Goal: Task Accomplishment & Management: Manage account settings

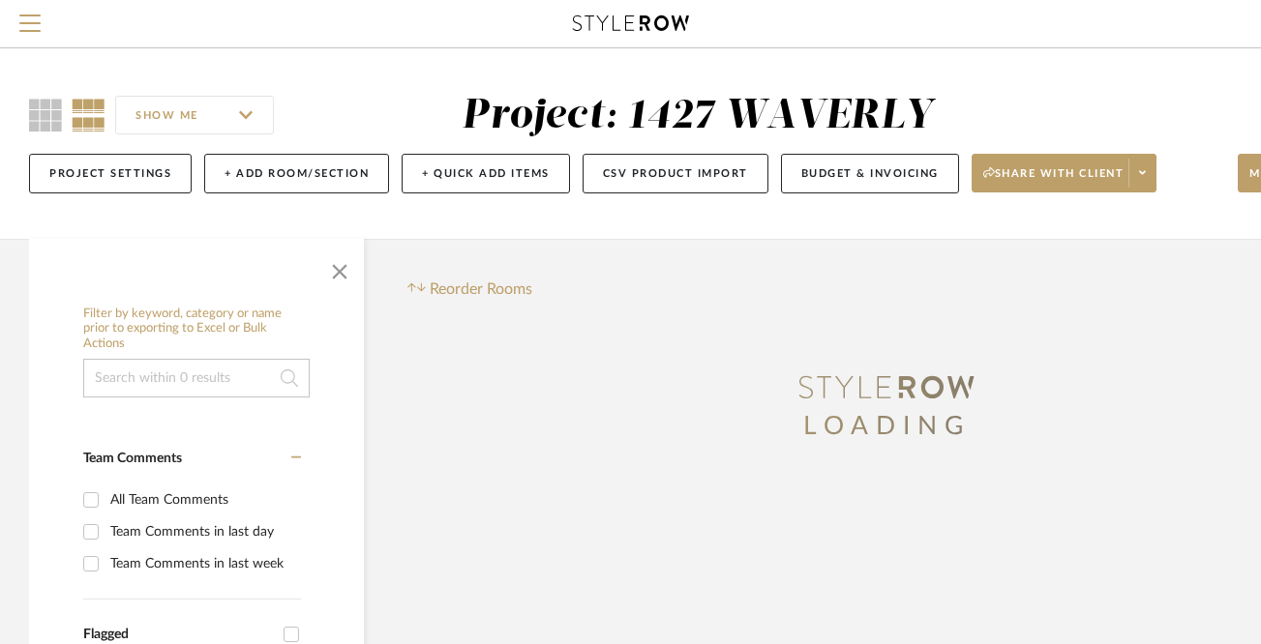
scroll to position [731, 115]
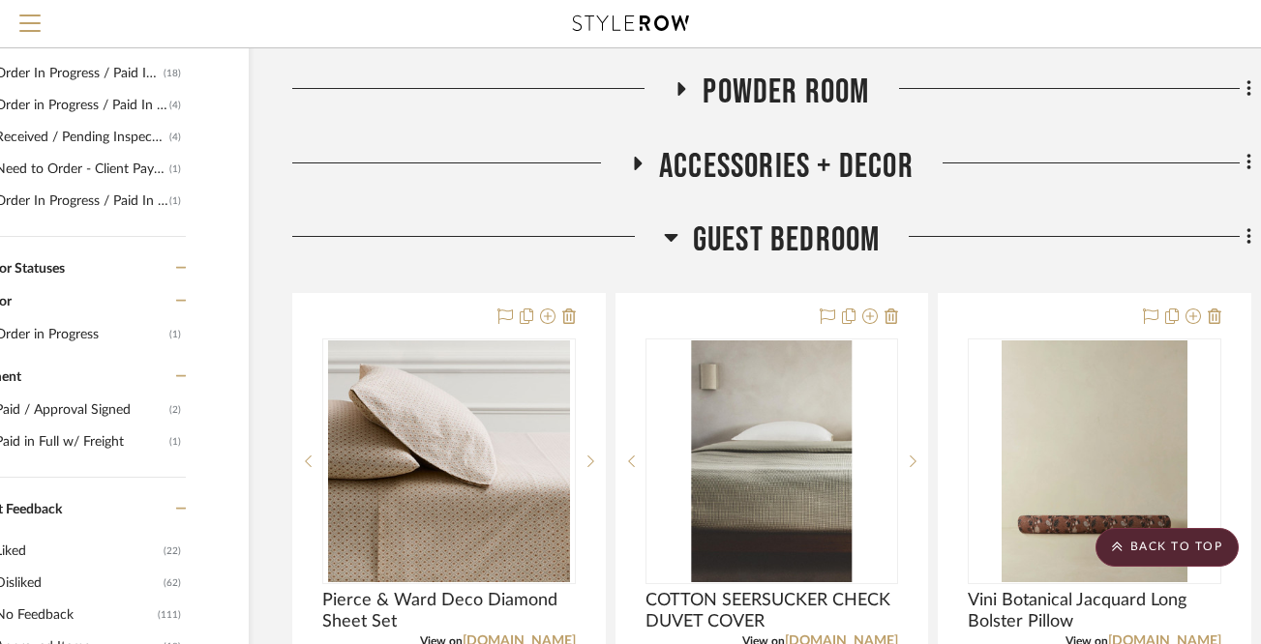
click at [671, 234] on icon at bounding box center [671, 238] width 14 height 8
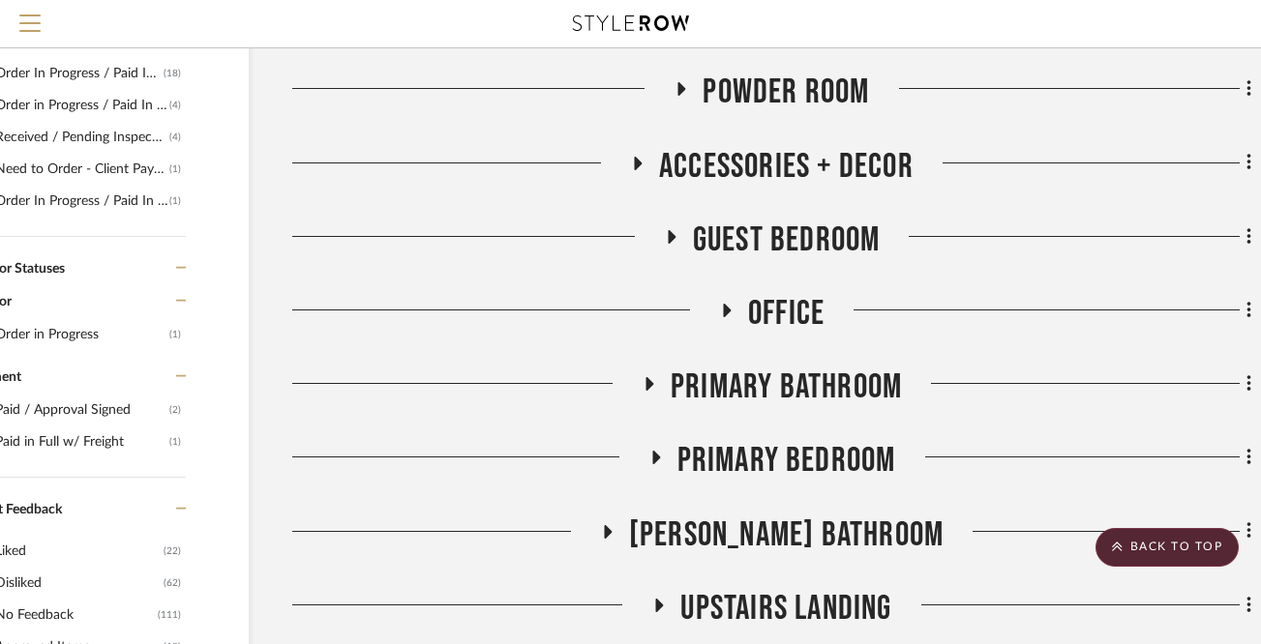
click at [718, 308] on icon at bounding box center [725, 311] width 23 height 15
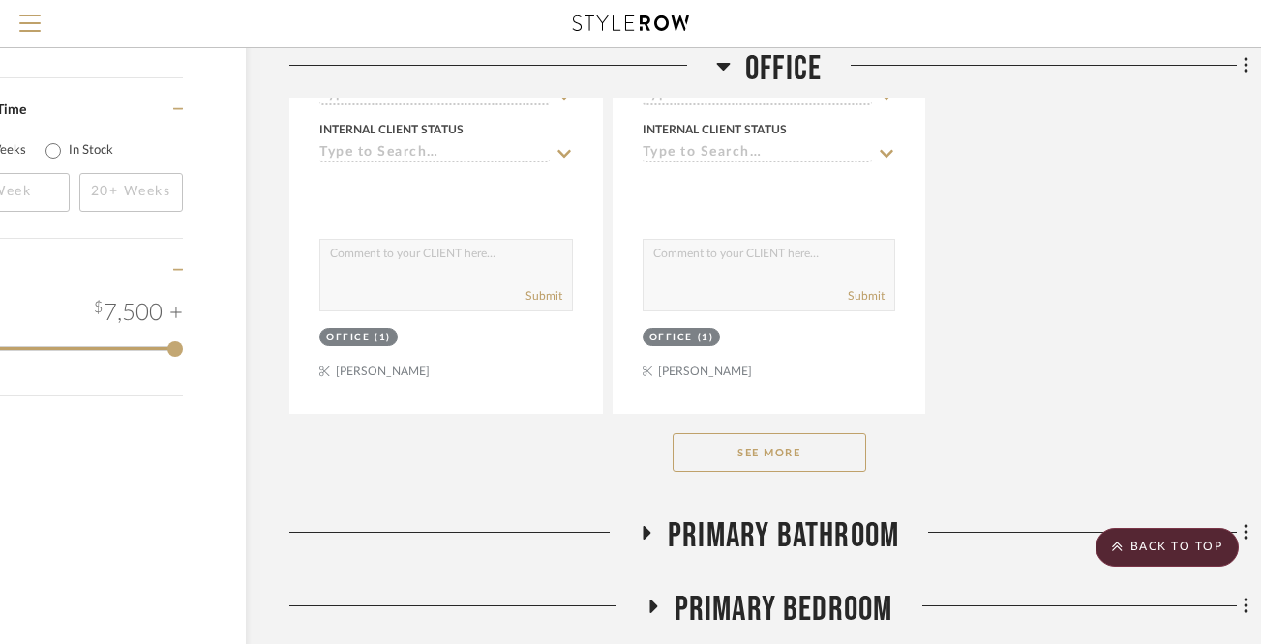
scroll to position [3256, 118]
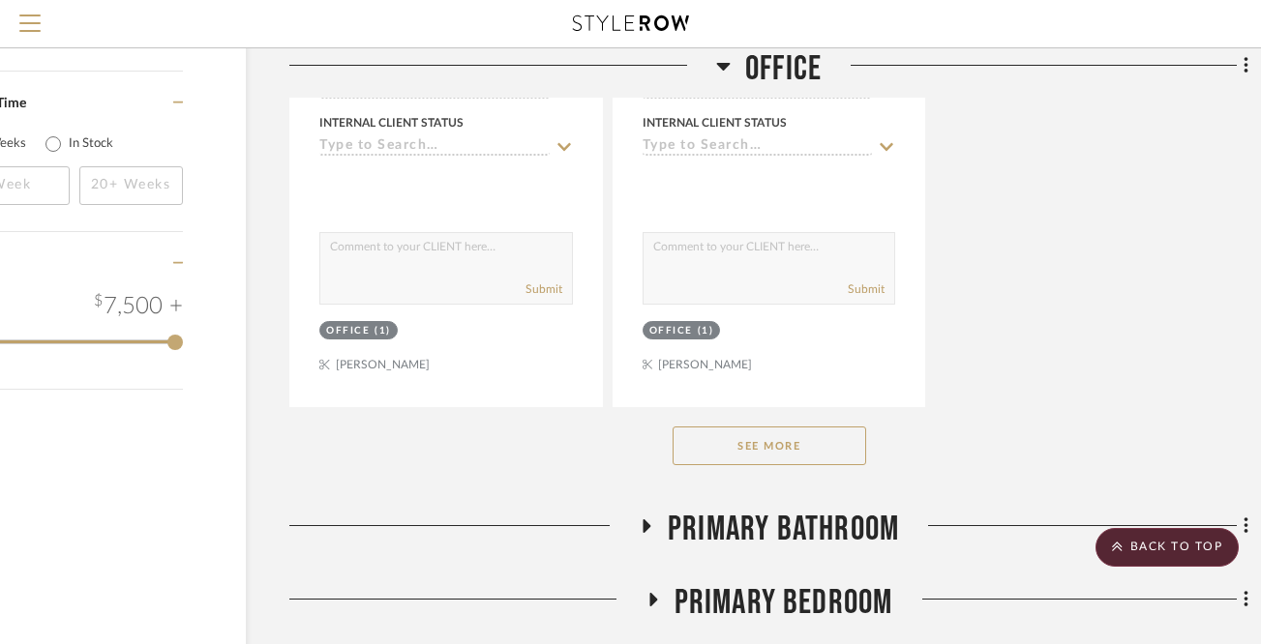
click at [821, 440] on button "See More" at bounding box center [769, 446] width 194 height 39
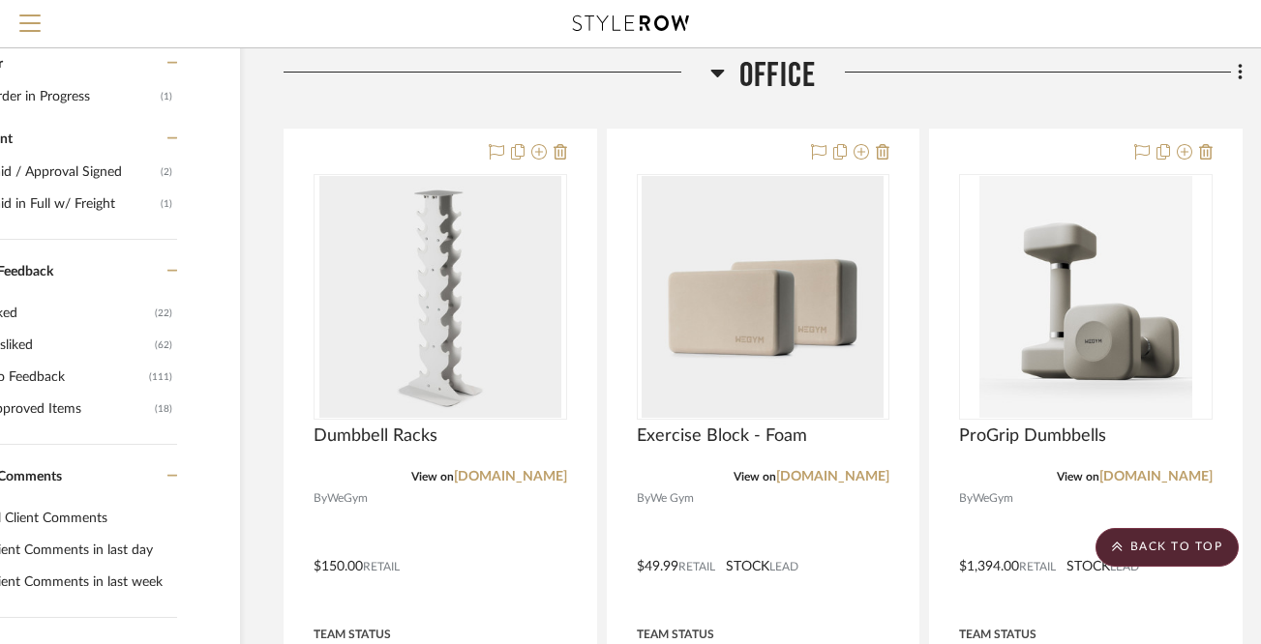
scroll to position [961, 126]
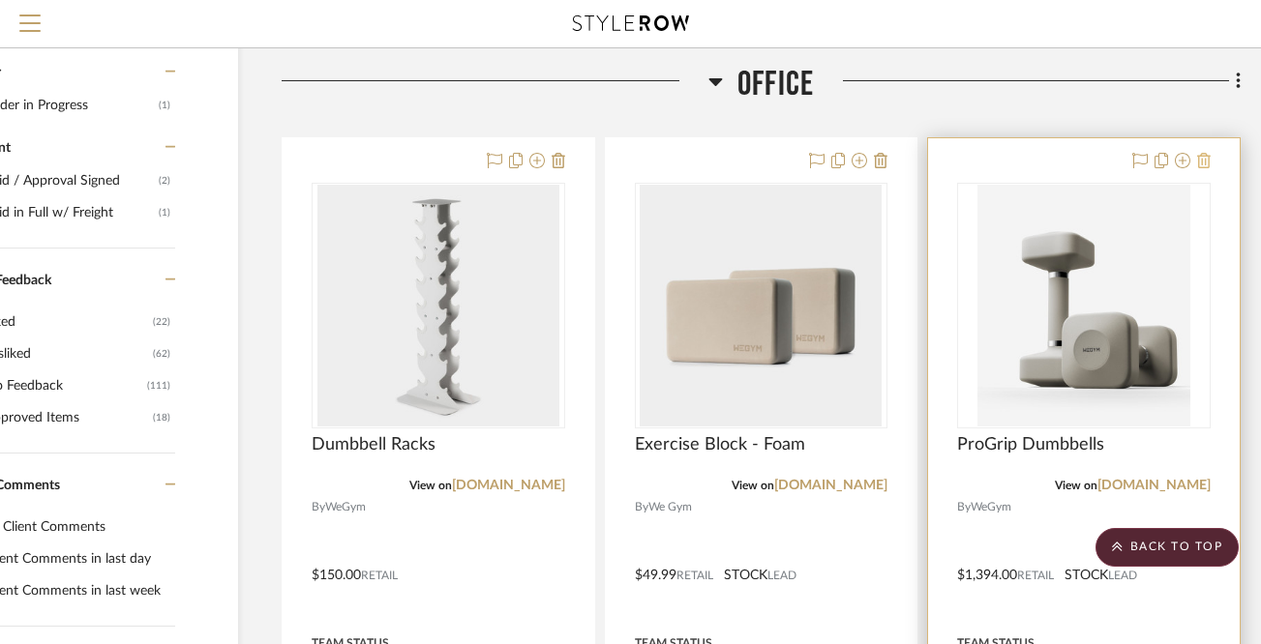
click at [1206, 160] on icon at bounding box center [1204, 160] width 14 height 15
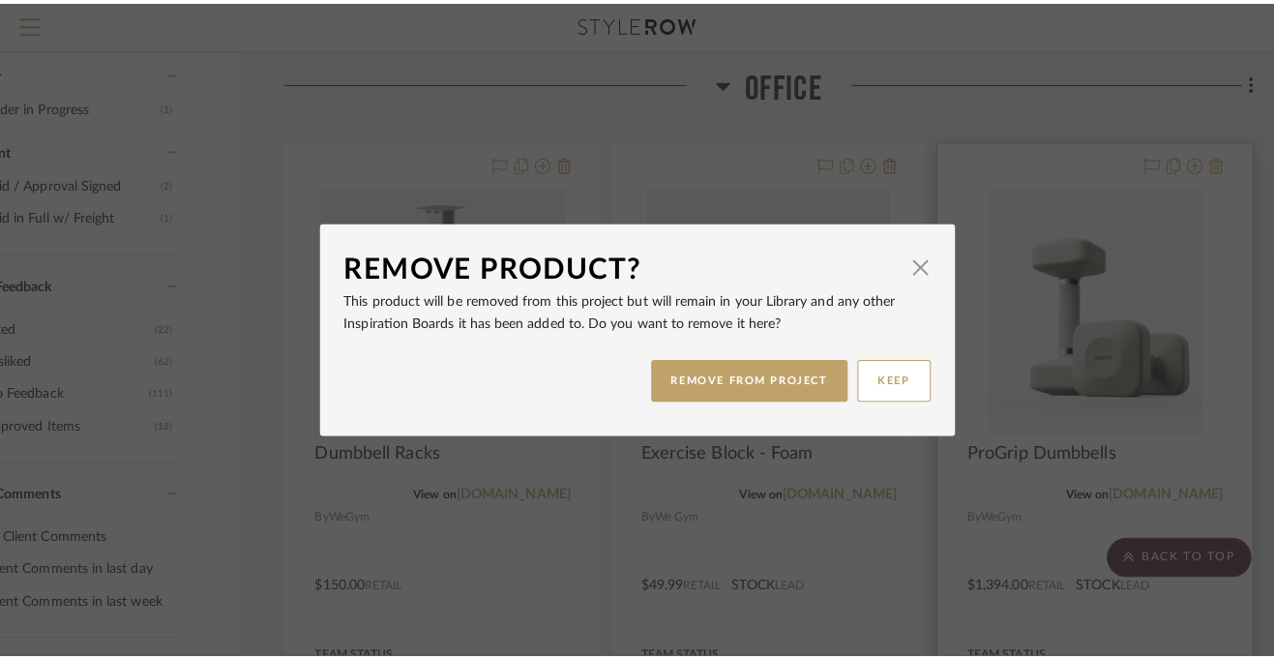
scroll to position [0, 0]
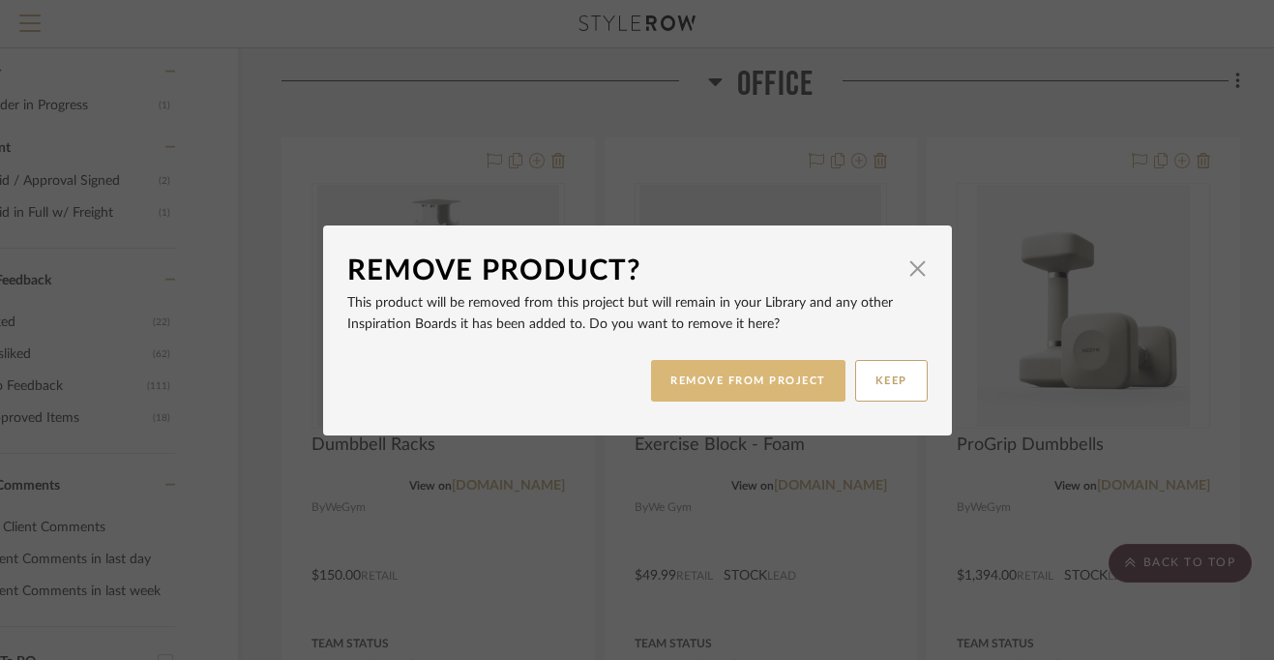
click at [724, 379] on button "REMOVE FROM PROJECT" at bounding box center [748, 381] width 194 height 42
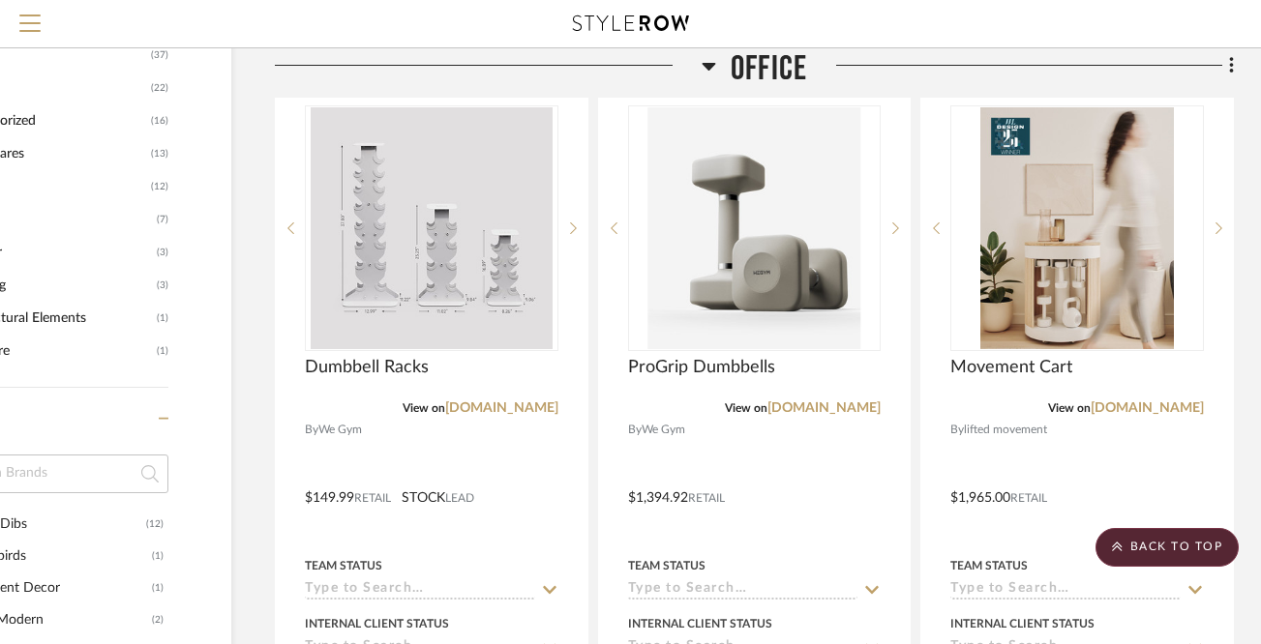
scroll to position [1812, 133]
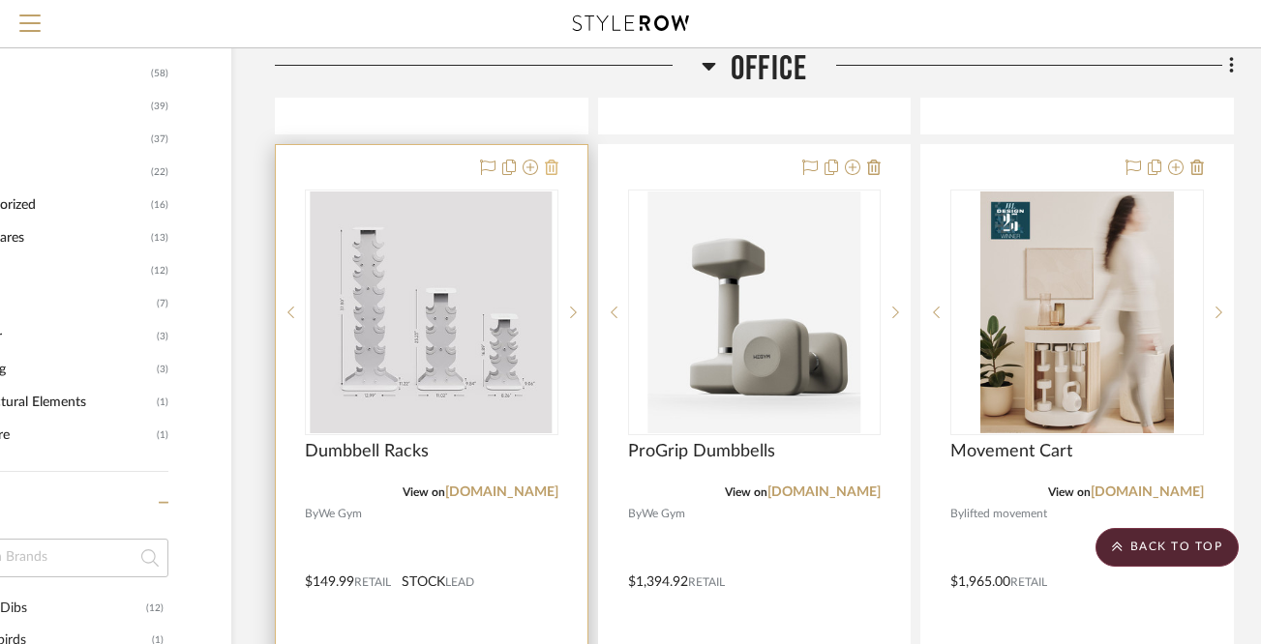
click at [552, 160] on icon at bounding box center [552, 167] width 14 height 15
click at [554, 166] on icon at bounding box center [552, 167] width 14 height 15
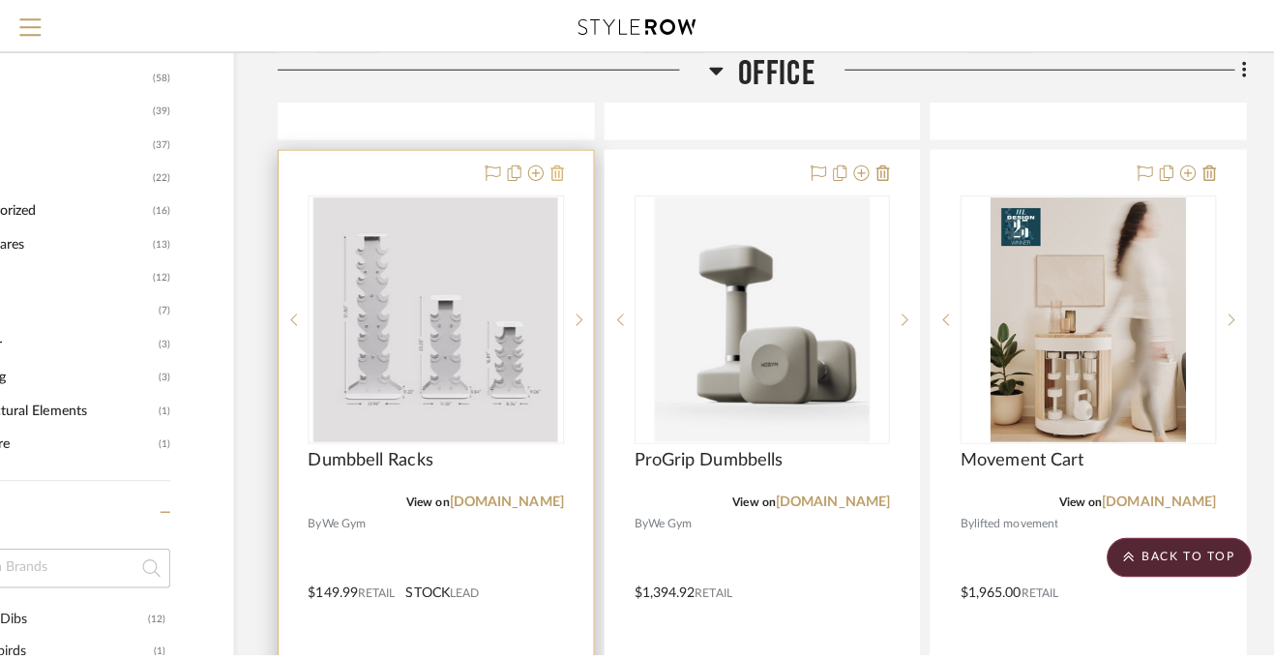
scroll to position [0, 0]
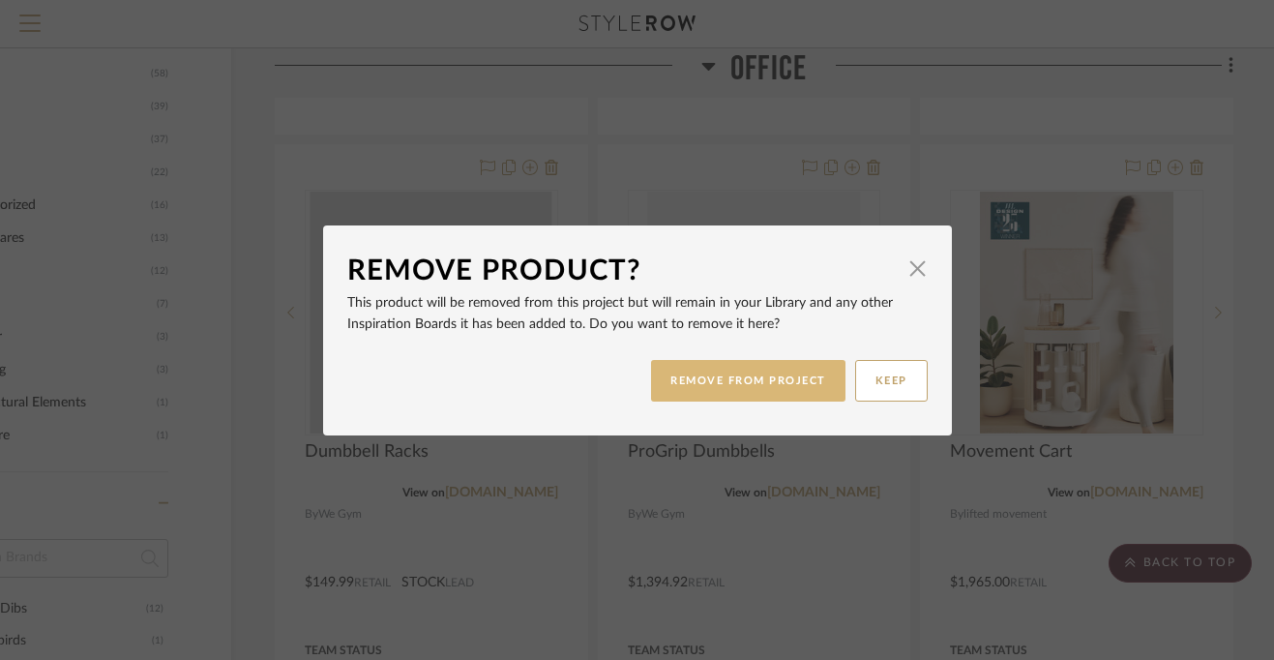
click at [728, 387] on button "REMOVE FROM PROJECT" at bounding box center [748, 381] width 194 height 42
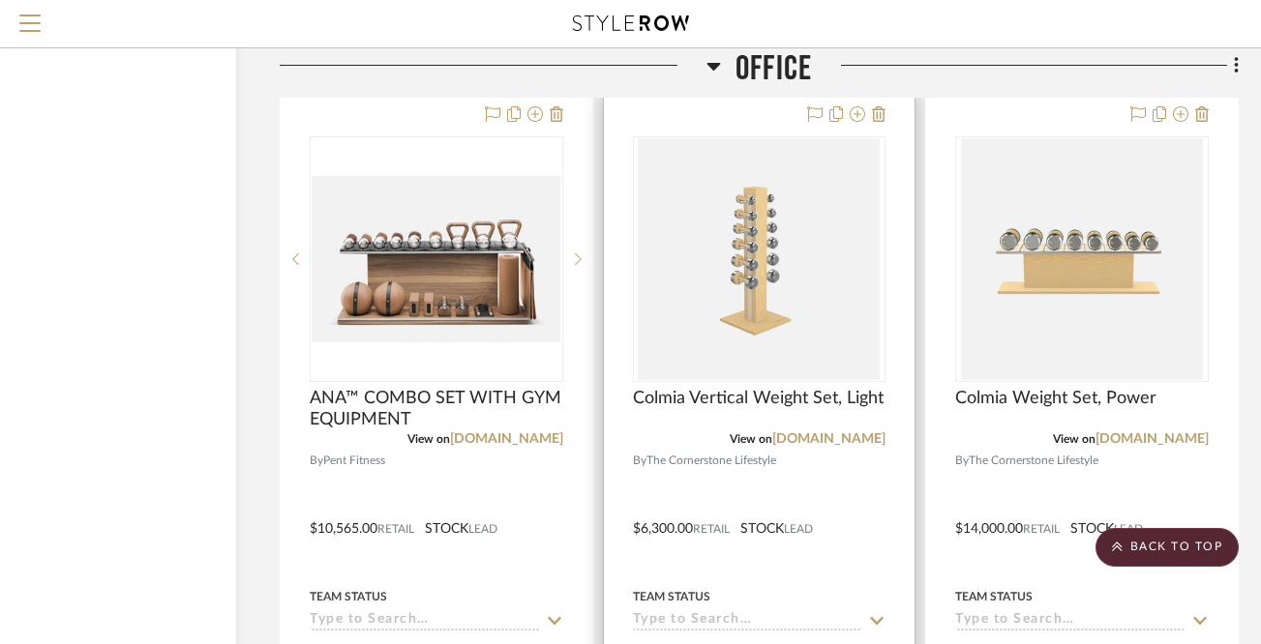
scroll to position [7017, 128]
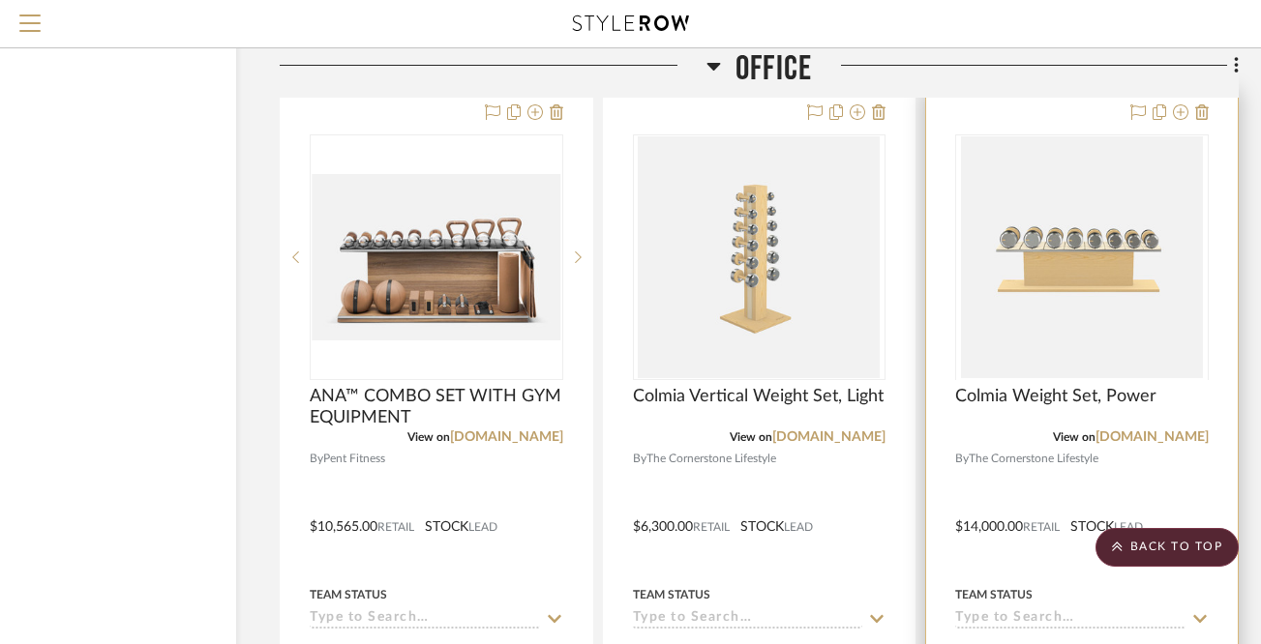
click at [1068, 380] on img at bounding box center [1082, 501] width 242 height 242
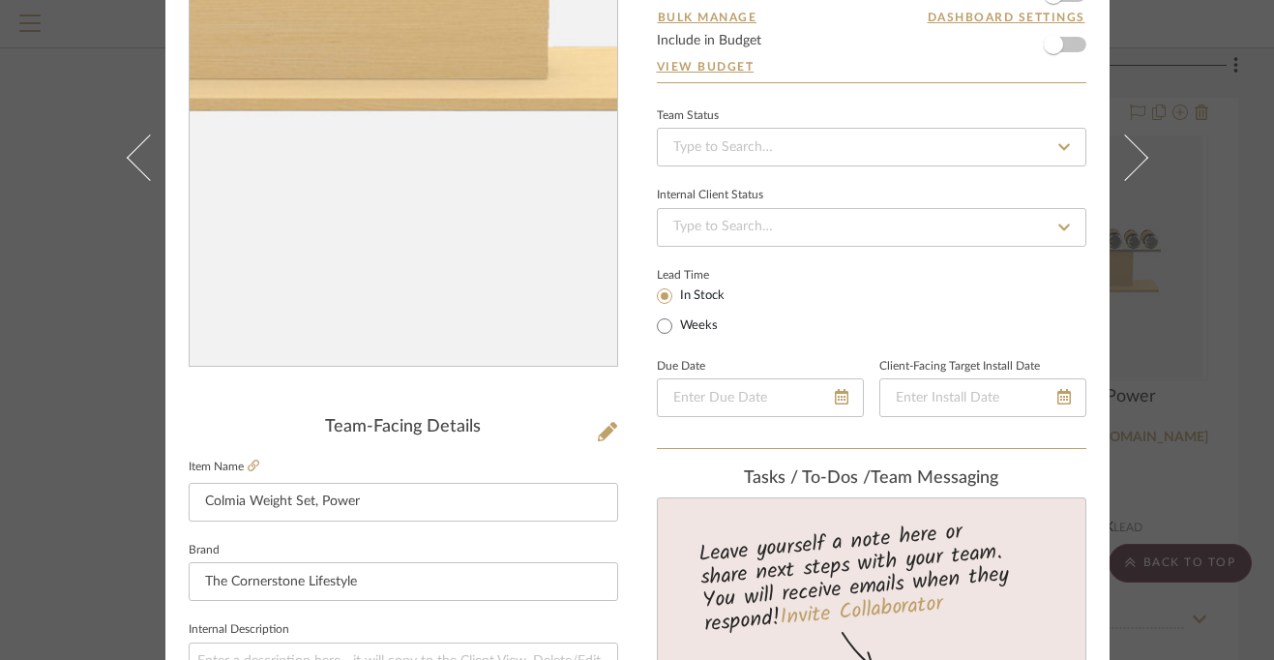
scroll to position [189, 0]
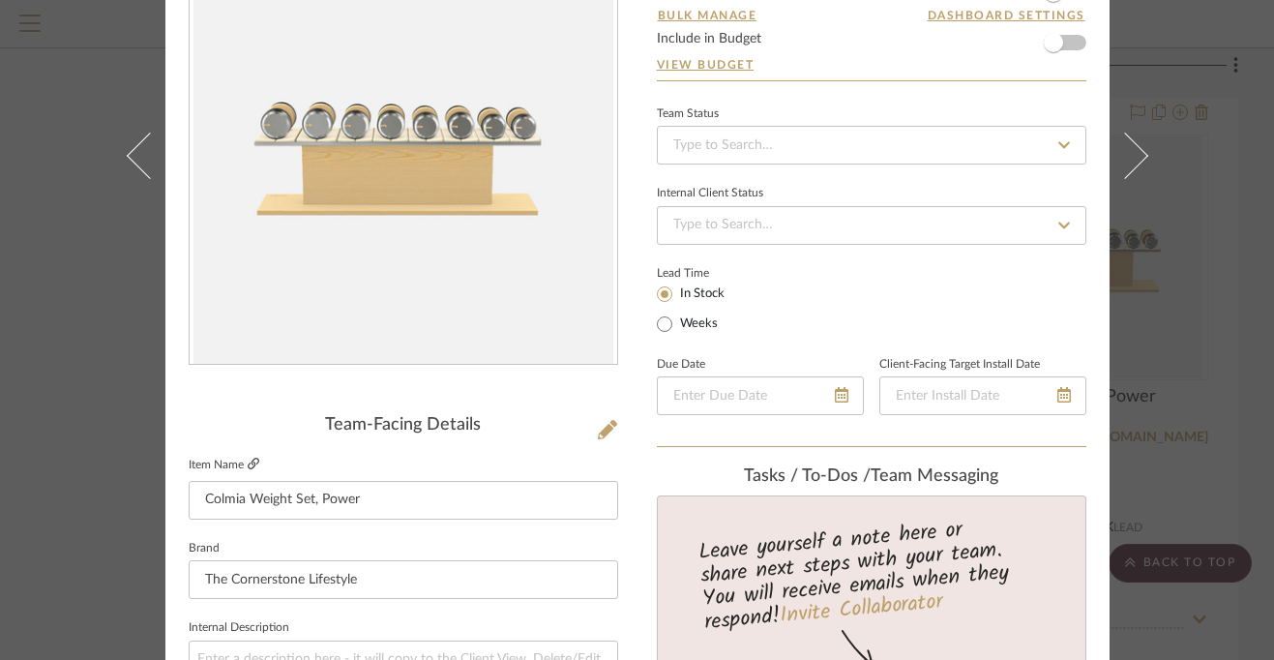
click at [248, 464] on icon at bounding box center [254, 464] width 12 height 12
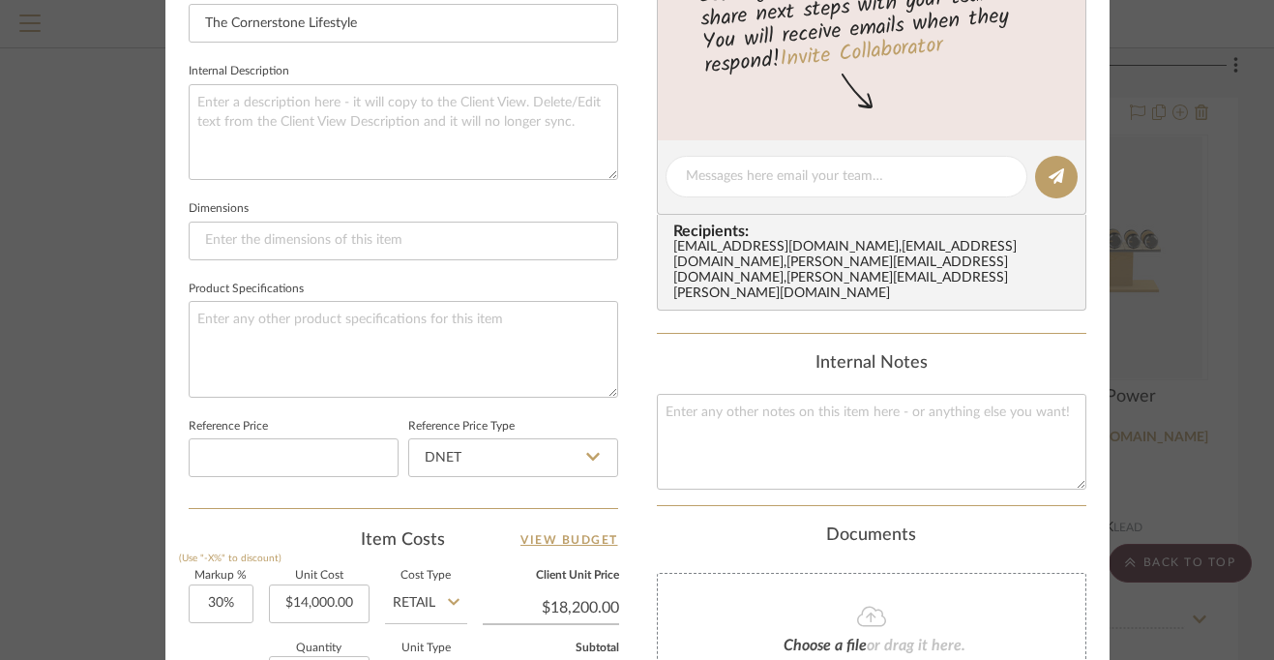
scroll to position [756, 0]
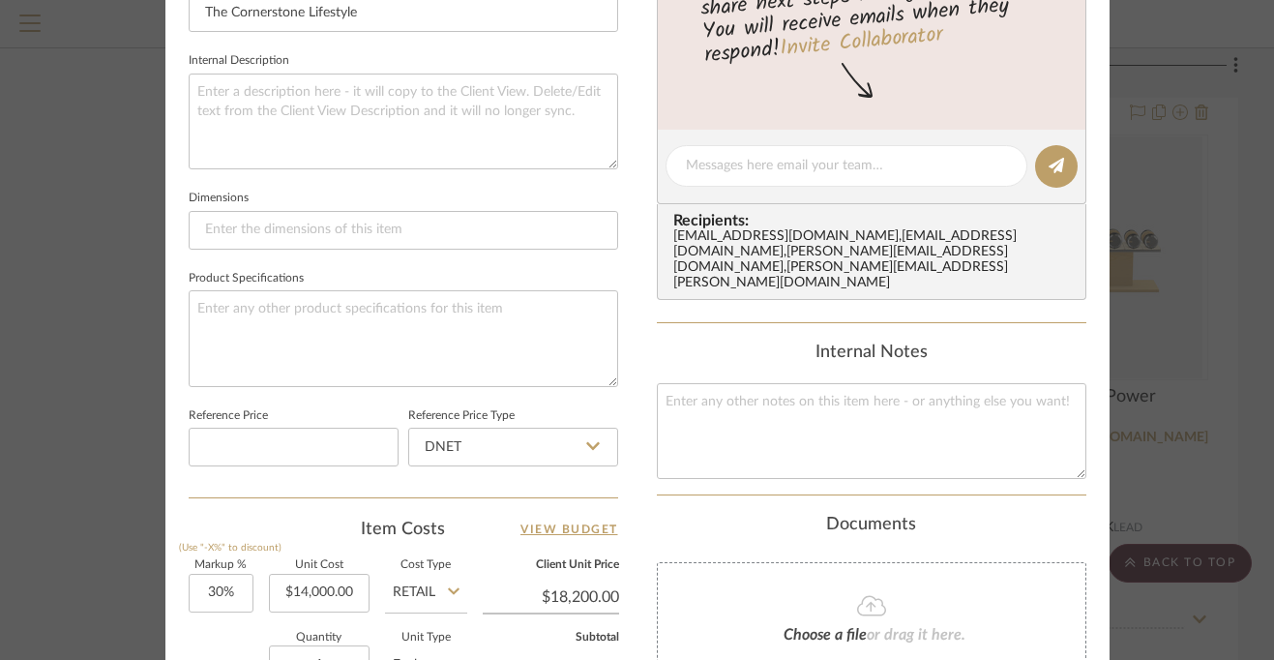
click at [633, 395] on div "1427 WAVERLY Office Colmia Weight Set, Power Team View Client View Orders Team-…" at bounding box center [637, 152] width 944 height 1787
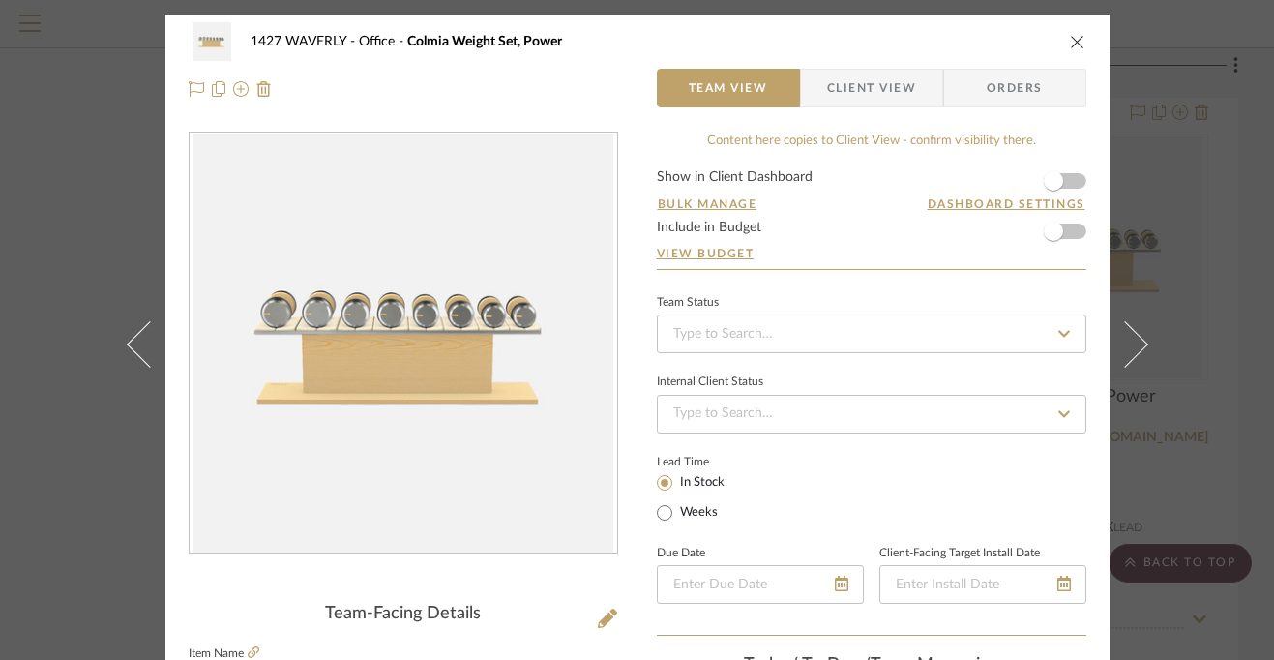
scroll to position [0, 0]
click at [1070, 44] on icon "close" at bounding box center [1077, 41] width 15 height 15
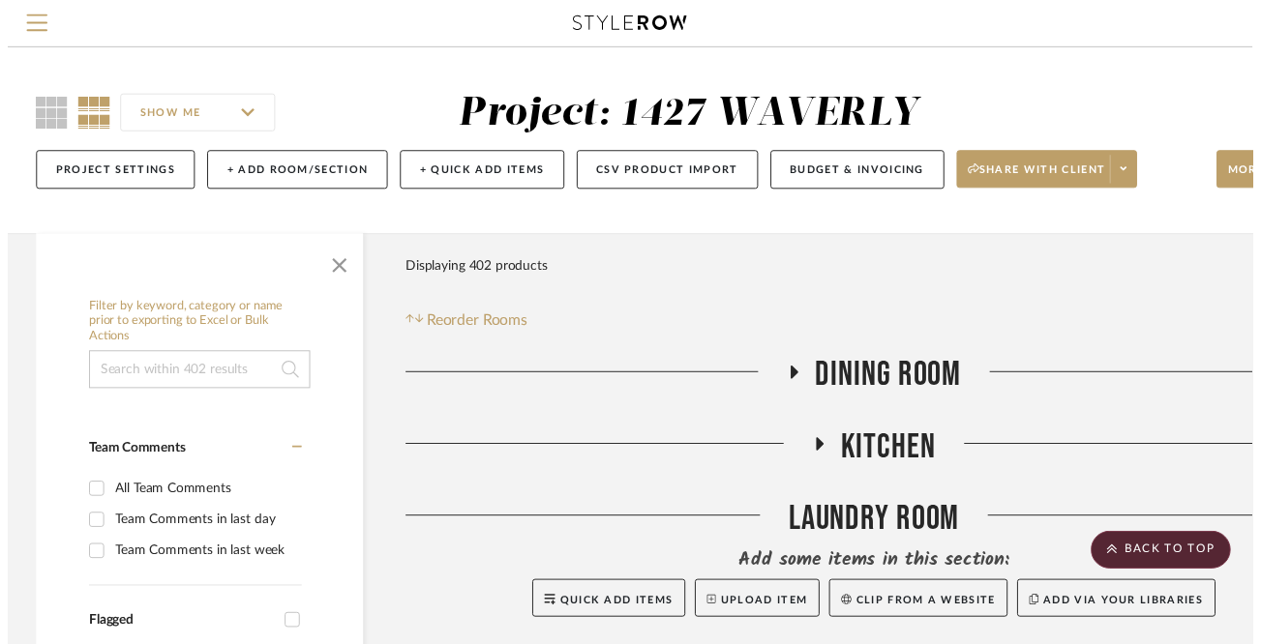
scroll to position [7017, 128]
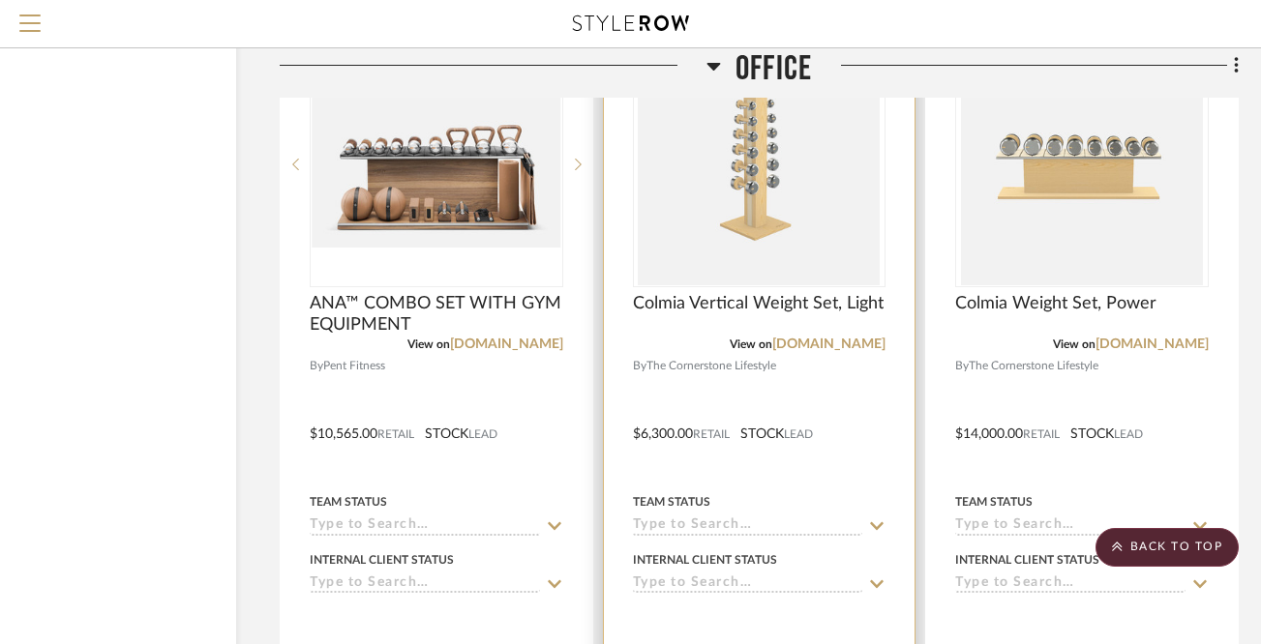
click at [832, 372] on div at bounding box center [760, 420] width 312 height 847
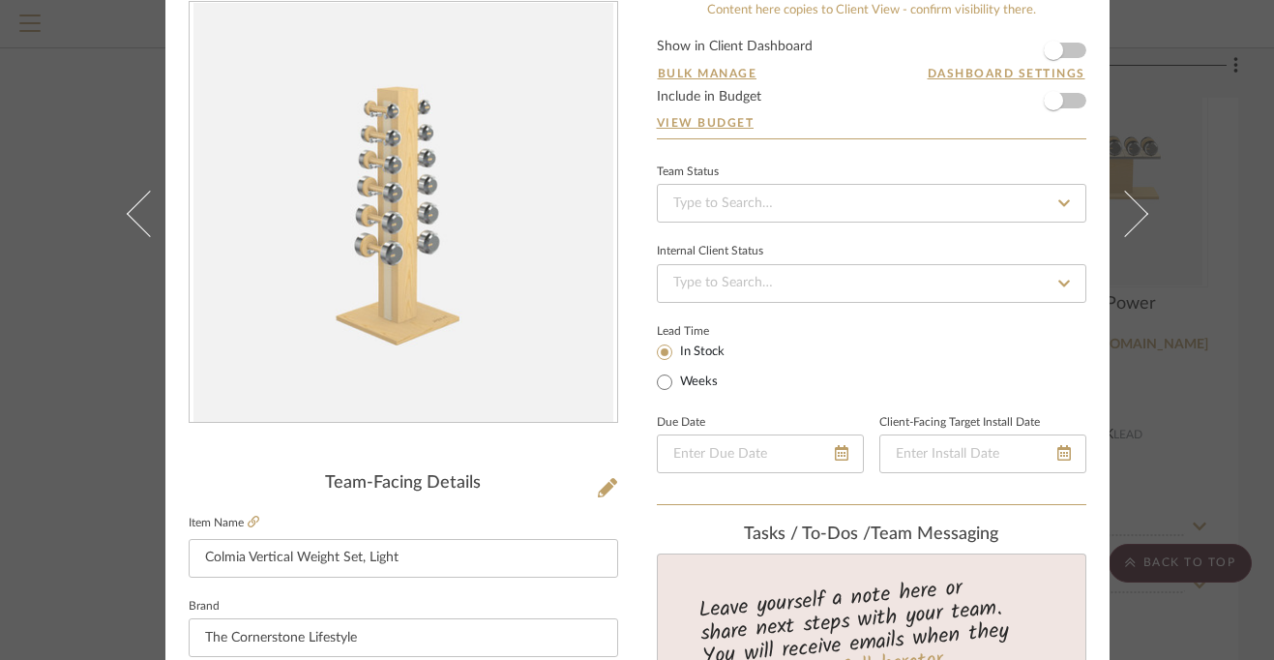
scroll to position [140, 0]
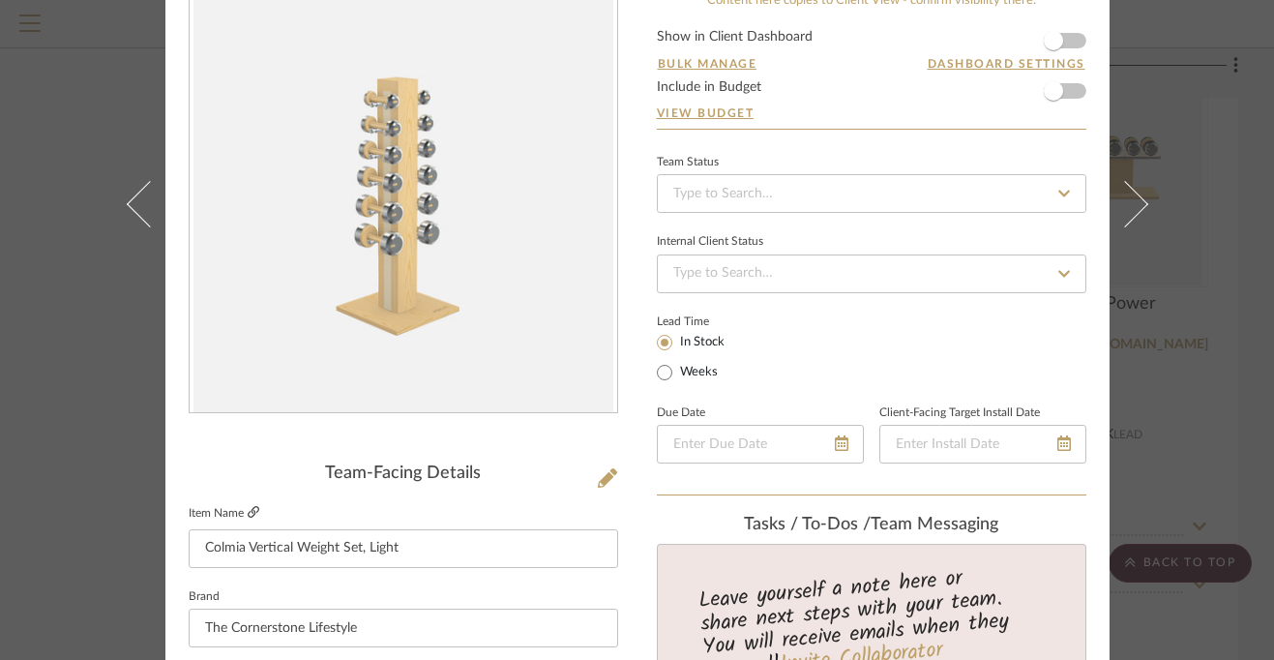
click at [250, 510] on icon at bounding box center [254, 512] width 12 height 12
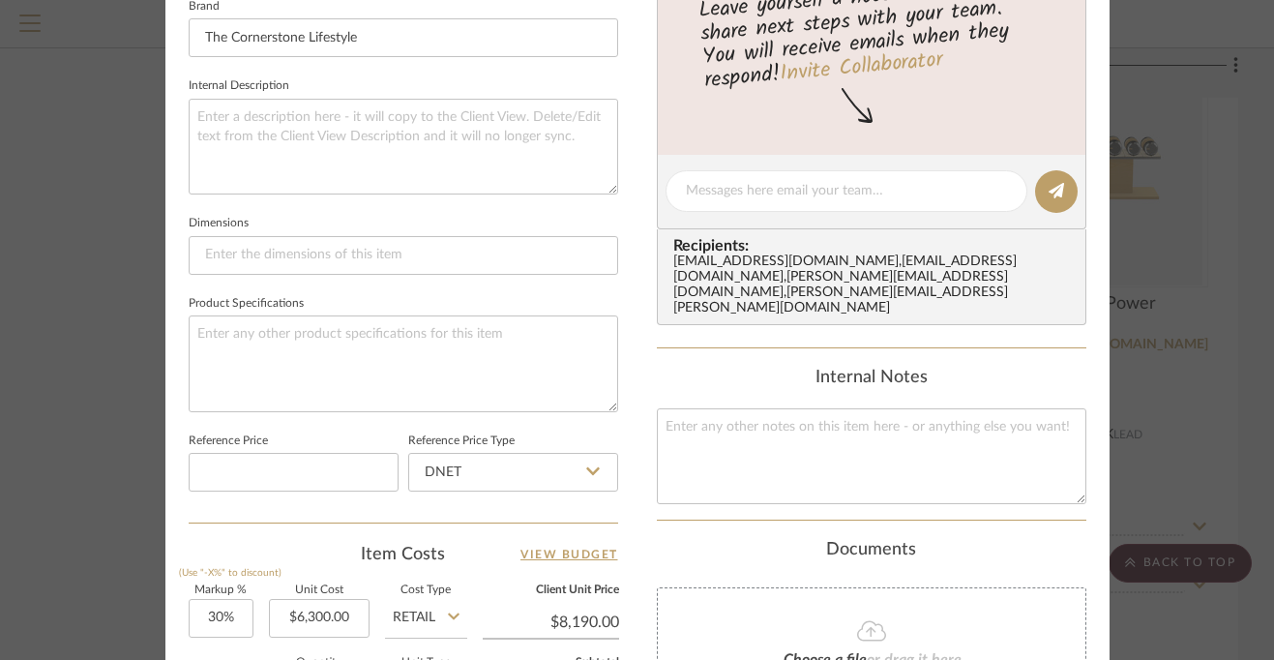
scroll to position [655, 0]
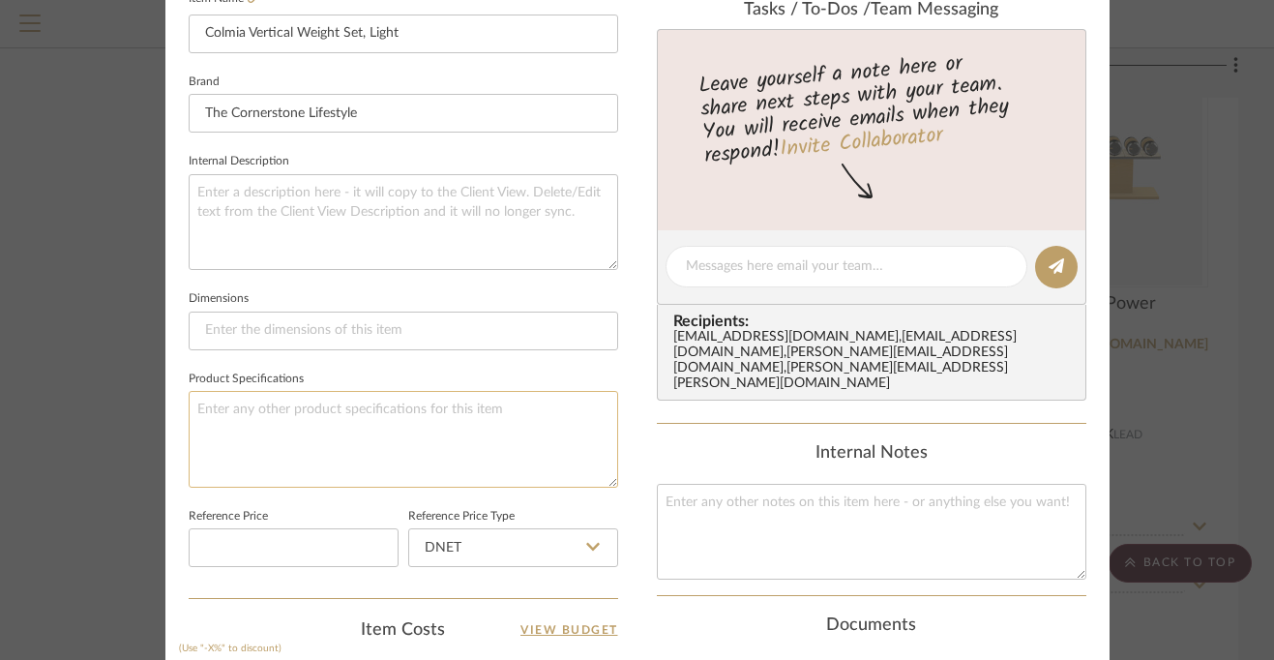
click at [318, 416] on textarea at bounding box center [404, 439] width 430 height 96
type textarea "up to 25lbs"
click at [630, 332] on div "1427 WAVERLY Office Colmia Vertical Weight Set, Light Team View Client View Ord…" at bounding box center [637, 252] width 944 height 1787
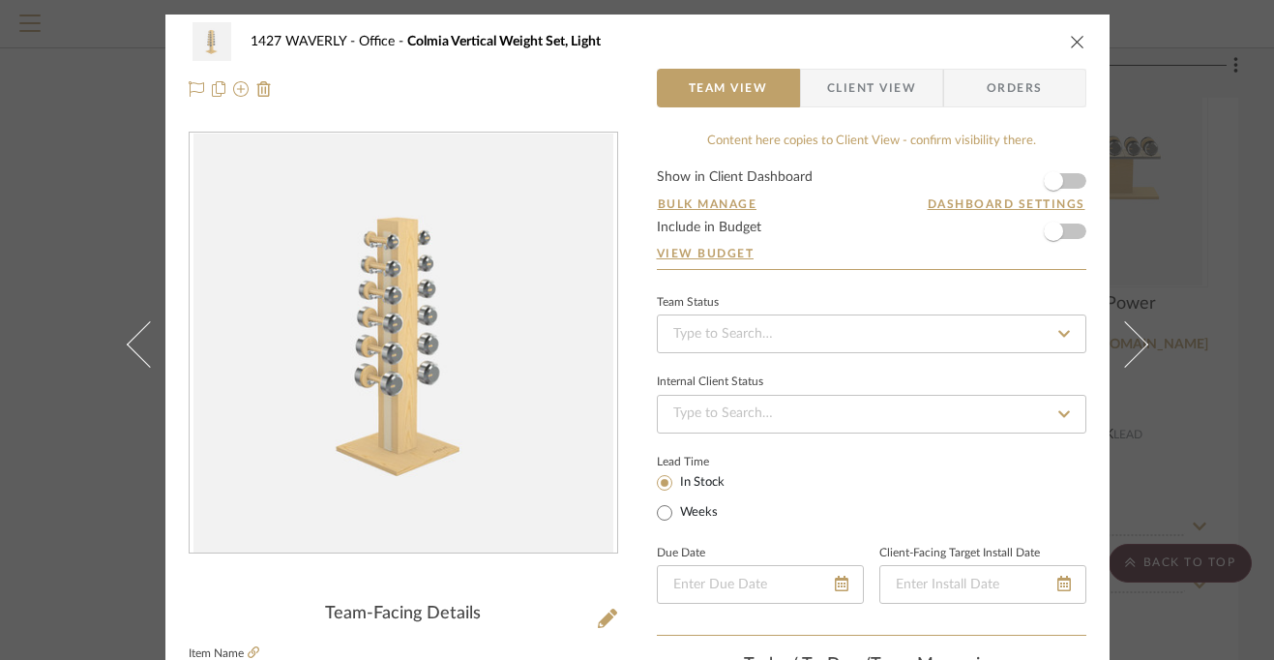
scroll to position [0, 0]
click at [1071, 44] on icon "close" at bounding box center [1077, 41] width 15 height 15
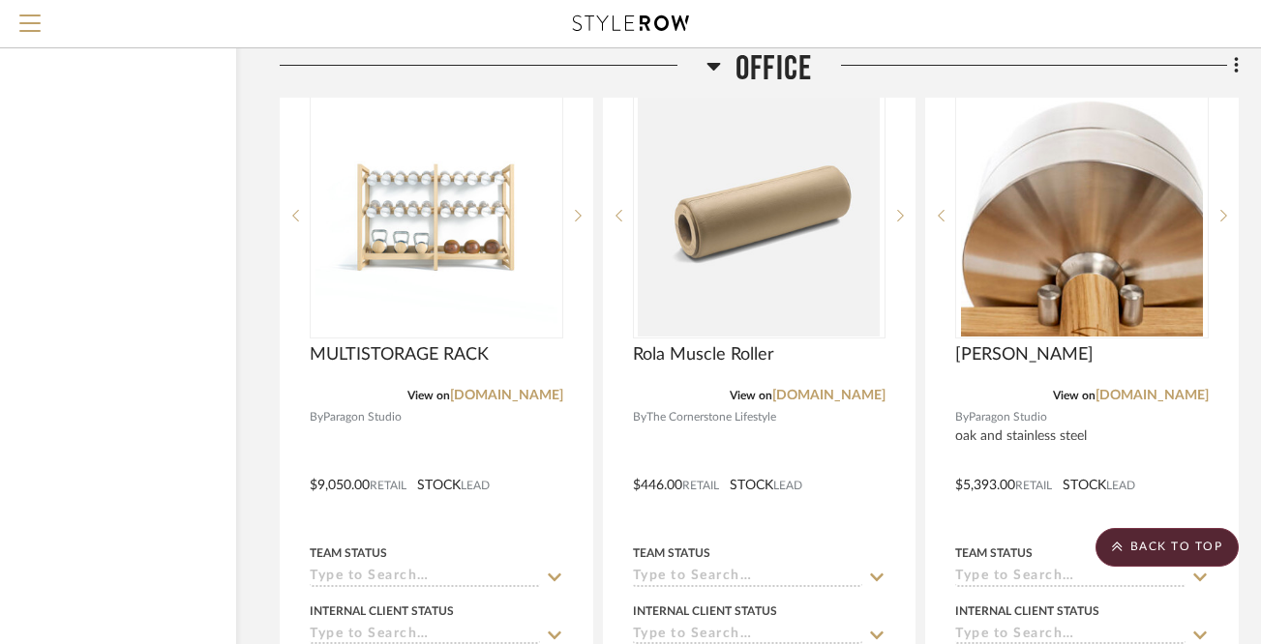
scroll to position [7929, 128]
